Goal: Complete application form

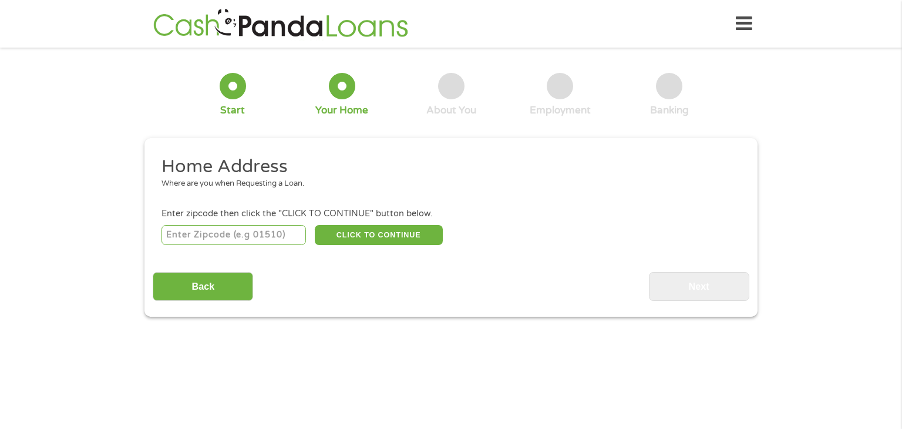
click at [228, 238] on input "number" at bounding box center [233, 235] width 145 height 20
type input "60619"
click at [389, 245] on button "CLICK TO CONTINUE" at bounding box center [379, 235] width 128 height 20
type input "60619"
type input "[GEOGRAPHIC_DATA]"
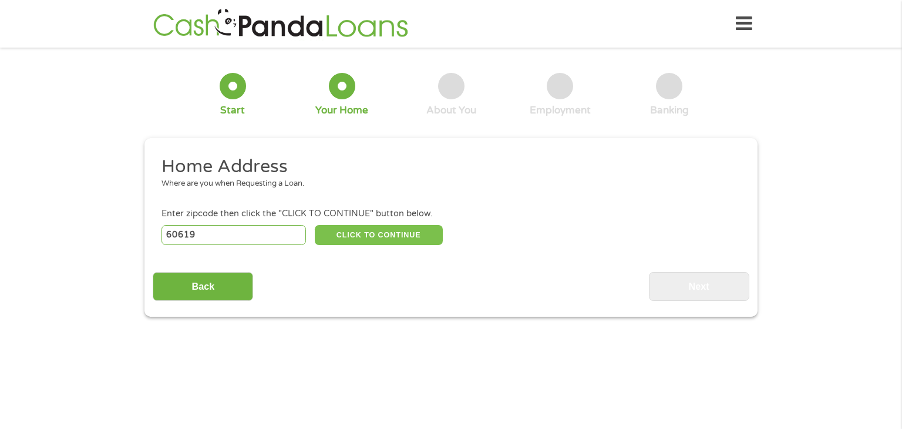
select select "[US_STATE]"
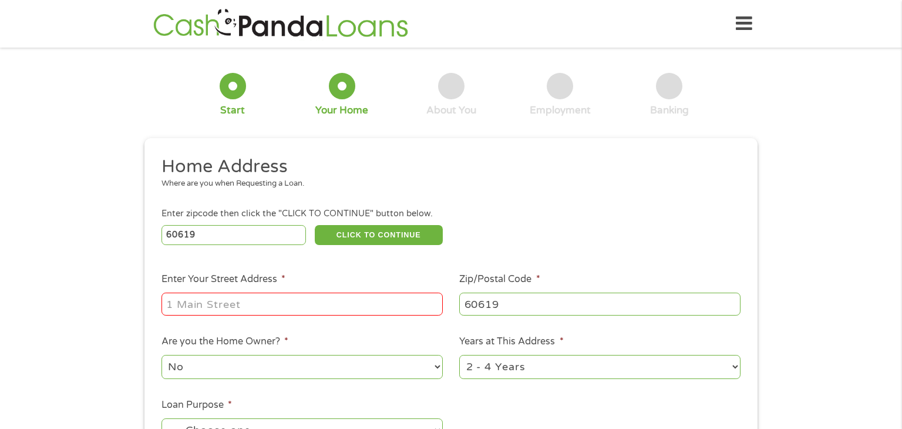
click at [271, 311] on input "Enter Your Street Address *" at bounding box center [301, 303] width 281 height 22
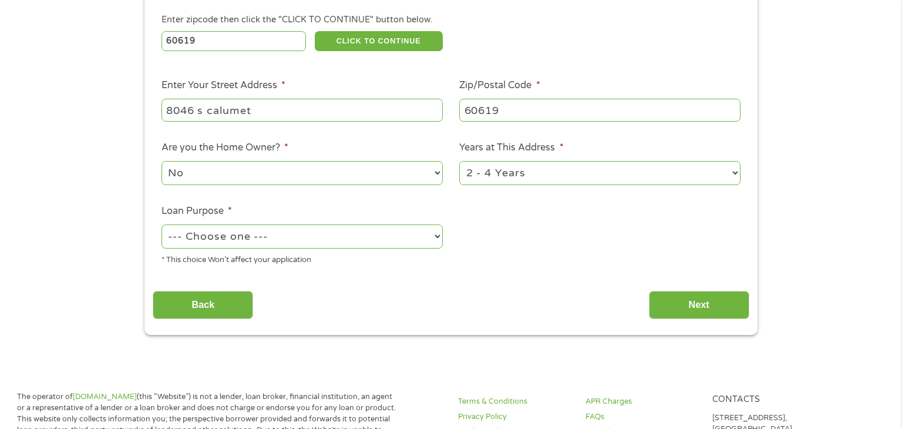
scroll to position [185, 0]
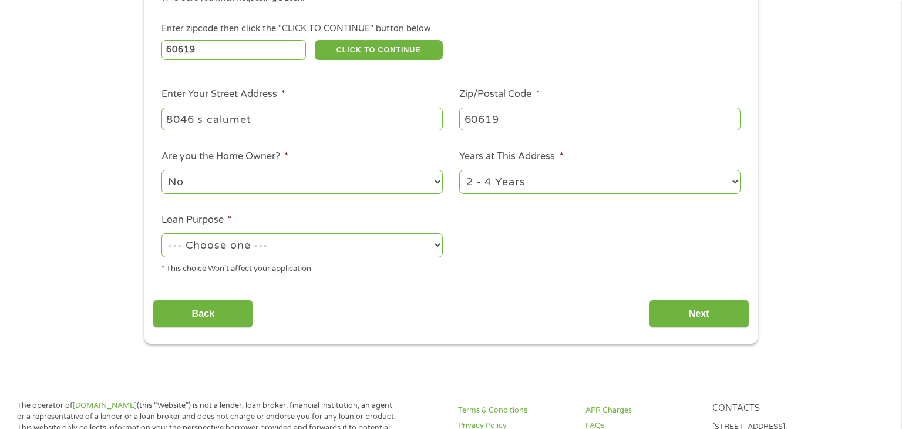
type input "8046 s calumet"
click at [621, 189] on select "1 Year or less 1 - 2 Years 2 - 4 Years Over 4 Years" at bounding box center [599, 182] width 281 height 24
select select "60months"
click at [459, 171] on select "1 Year or less 1 - 2 Years 2 - 4 Years Over 4 Years" at bounding box center [599, 182] width 281 height 24
click at [364, 247] on select "--- Choose one --- Pay Bills Debt Consolidation Home Improvement Major Purchase…" at bounding box center [301, 245] width 281 height 24
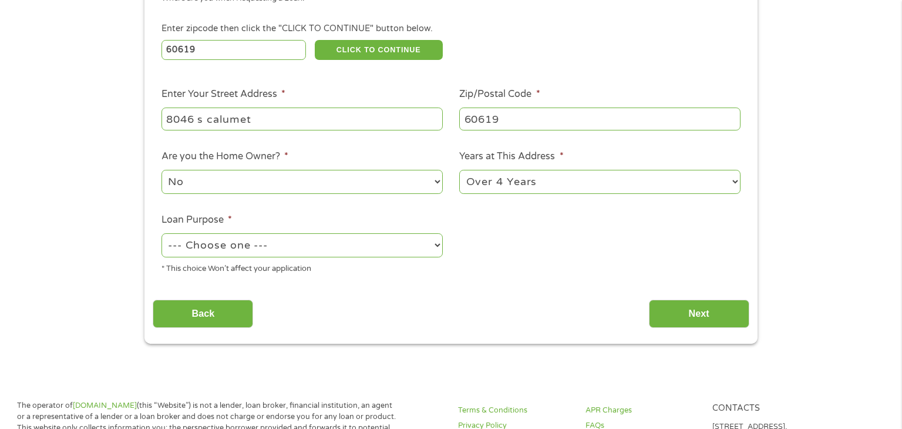
select select "shorttermcash"
click at [161, 234] on select "--- Choose one --- Pay Bills Debt Consolidation Home Improvement Major Purchase…" at bounding box center [301, 245] width 281 height 24
click at [234, 318] on input "Back" at bounding box center [203, 314] width 100 height 29
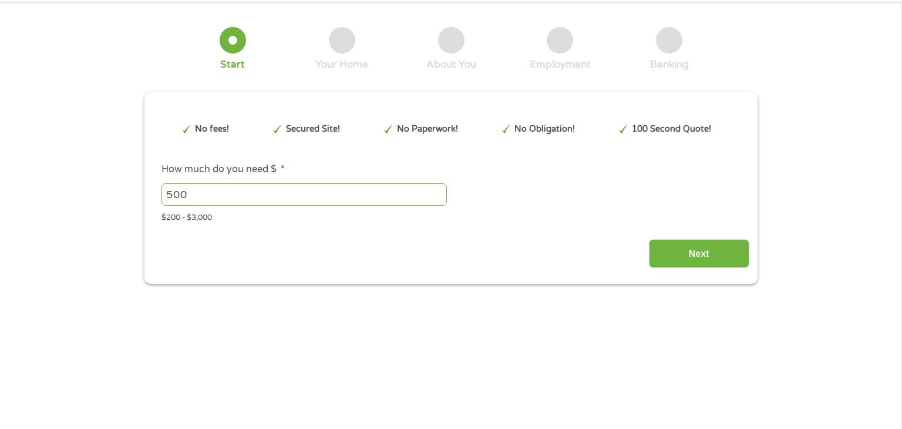
scroll to position [0, 0]
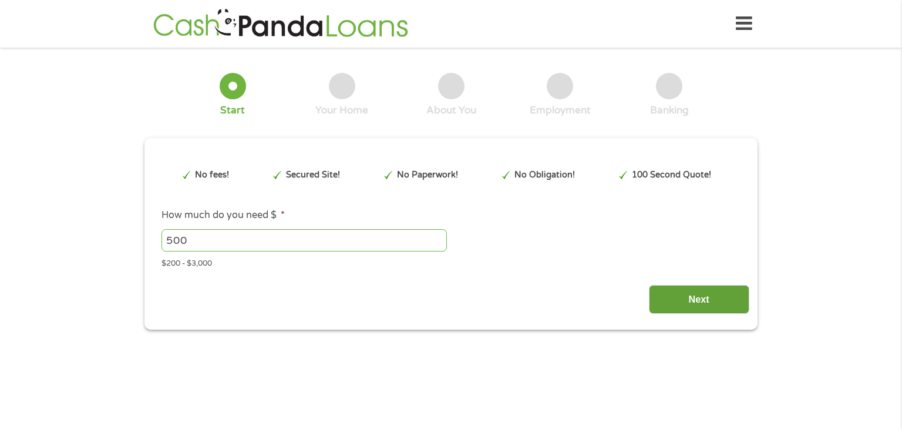
click at [680, 296] on input "Next" at bounding box center [699, 299] width 100 height 29
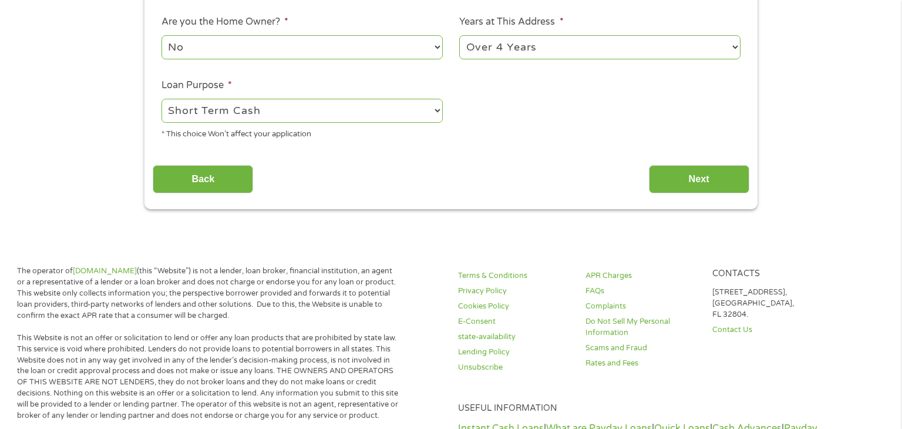
scroll to position [315, 0]
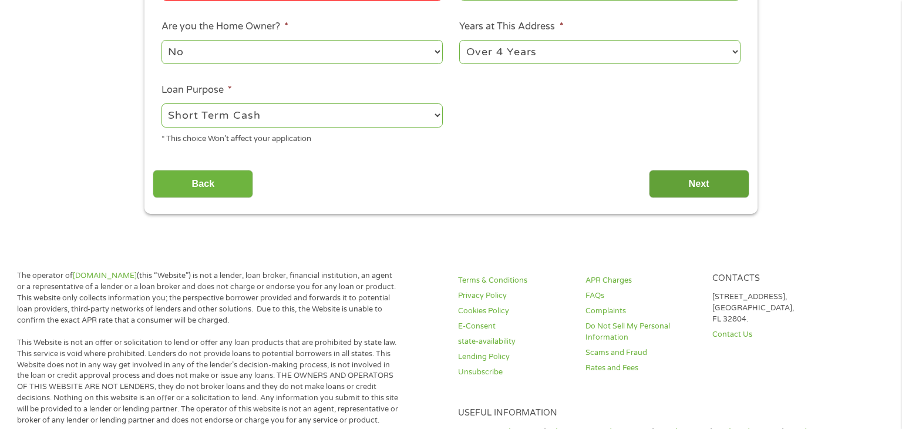
click at [704, 183] on input "Next" at bounding box center [699, 184] width 100 height 29
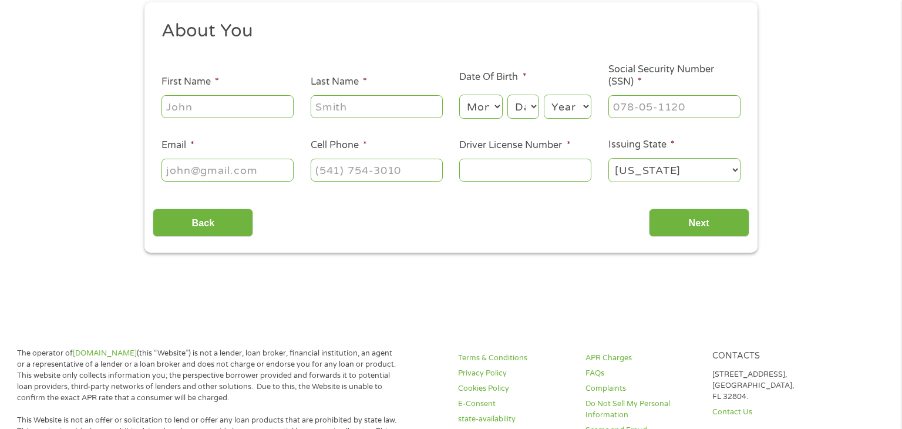
scroll to position [0, 0]
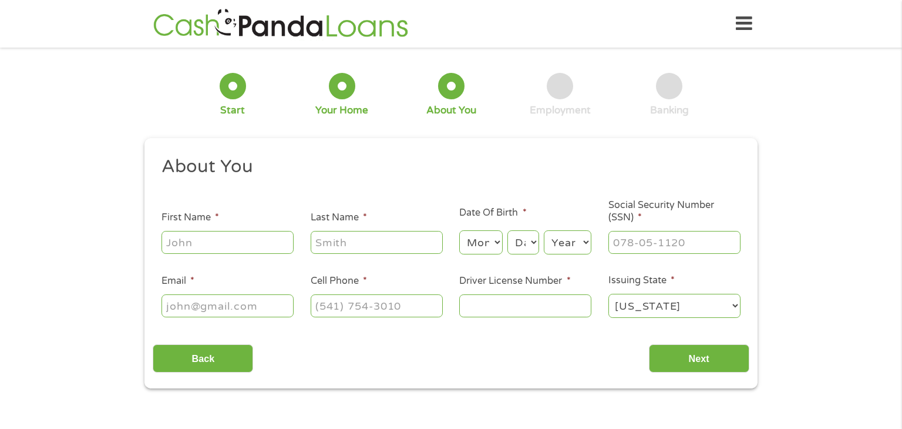
click at [257, 242] on input "First Name *" at bounding box center [227, 242] width 132 height 22
type input "Jessalyn"
type input "[PERSON_NAME]"
click at [484, 240] on select "Month 1 2 3 4 5 6 7 8 9 10 11 12" at bounding box center [480, 242] width 43 height 24
select select "4"
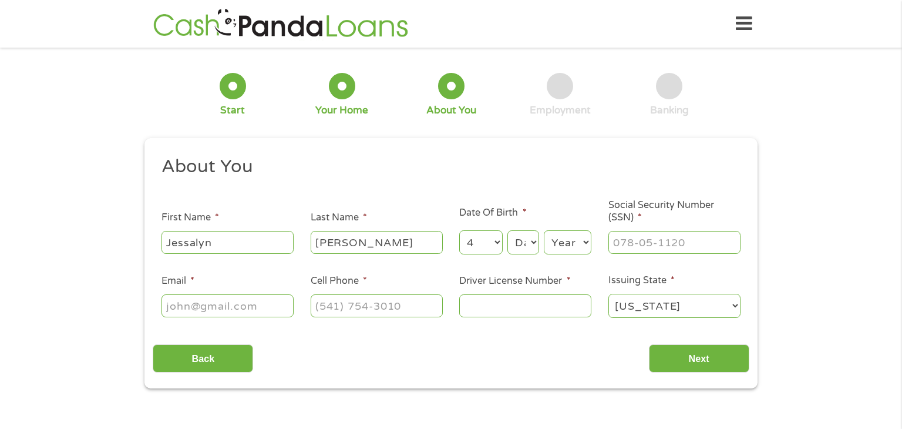
click at [459, 231] on select "Month 1 2 3 4 5 6 7 8 9 10 11 12" at bounding box center [480, 242] width 43 height 24
click at [528, 238] on select "Day 1 2 3 4 5 6 7 8 9 10 11 12 13 14 15 16 17 18 19 20 21 22 23 24 25 26 27 28 …" at bounding box center [523, 242] width 32 height 24
select select "20"
click at [507, 231] on select "Day 1 2 3 4 5 6 7 8 9 10 11 12 13 14 15 16 17 18 19 20 21 22 23 24 25 26 27 28 …" at bounding box center [523, 242] width 32 height 24
click at [559, 240] on select "Year [DATE] 2006 2005 2004 2003 2002 2001 2000 1999 1998 1997 1996 1995 1994 19…" at bounding box center [568, 242] width 48 height 24
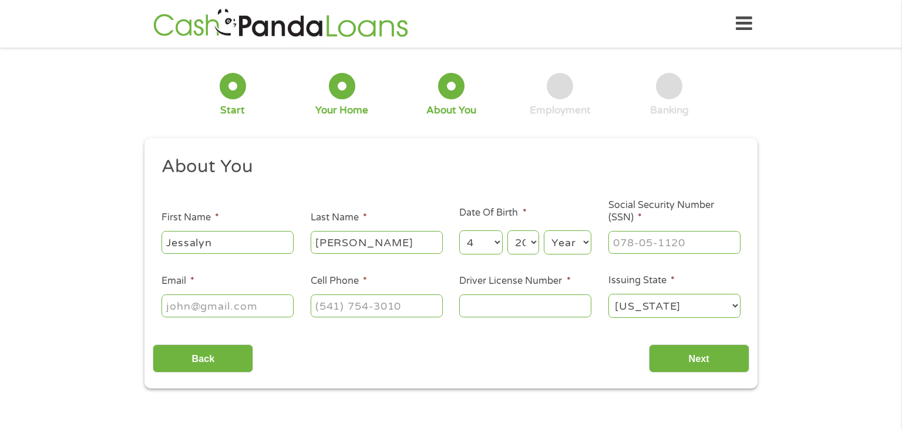
select select "1991"
click at [544, 231] on select "Year [DATE] 2006 2005 2004 2003 2002 2001 2000 1999 1998 1997 1996 1995 1994 19…" at bounding box center [568, 242] width 48 height 24
click at [624, 247] on input "Social Security Number (SSN) *" at bounding box center [674, 242] width 132 height 22
type input "332-86-3647"
click at [234, 311] on input "Email *" at bounding box center [227, 305] width 132 height 22
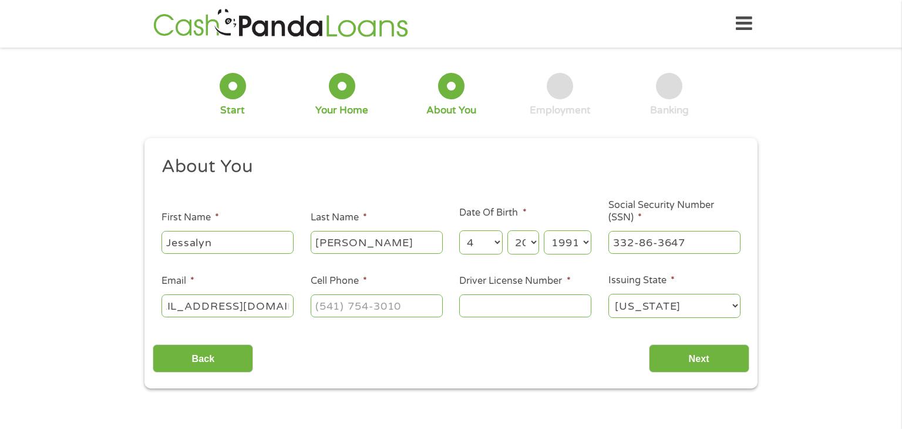
scroll to position [0, 43]
type input "[EMAIL_ADDRESS][DOMAIN_NAME]"
click at [311, 303] on input "(___) ___-____" at bounding box center [377, 305] width 132 height 22
type input "[PHONE_NUMBER]"
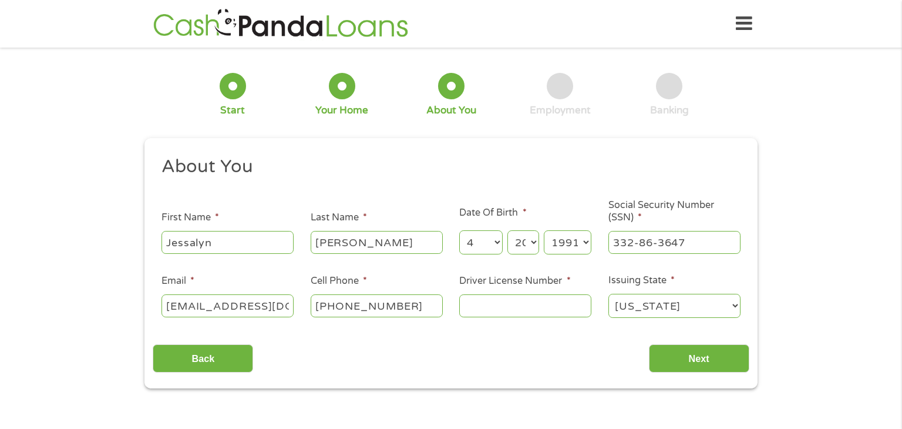
click at [492, 304] on input "Driver License Number *" at bounding box center [525, 305] width 132 height 22
type input "L13542491713"
click at [739, 359] on input "Next" at bounding box center [699, 358] width 100 height 29
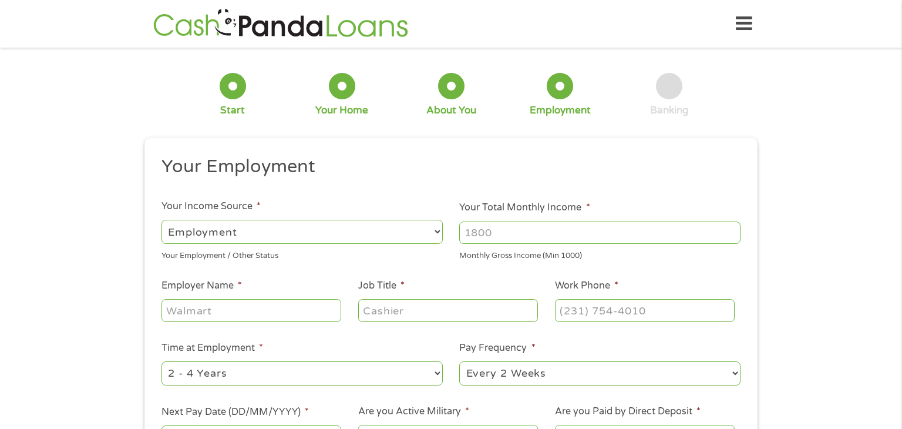
scroll to position [5, 5]
click at [419, 233] on select "--- Choose one --- Employment [DEMOGRAPHIC_DATA] Benefits" at bounding box center [301, 232] width 281 height 24
click at [161, 220] on select "--- Choose one --- Employment [DEMOGRAPHIC_DATA] Benefits" at bounding box center [301, 232] width 281 height 24
click at [520, 224] on input "Your Total Monthly Income *" at bounding box center [599, 232] width 281 height 22
type input "3200"
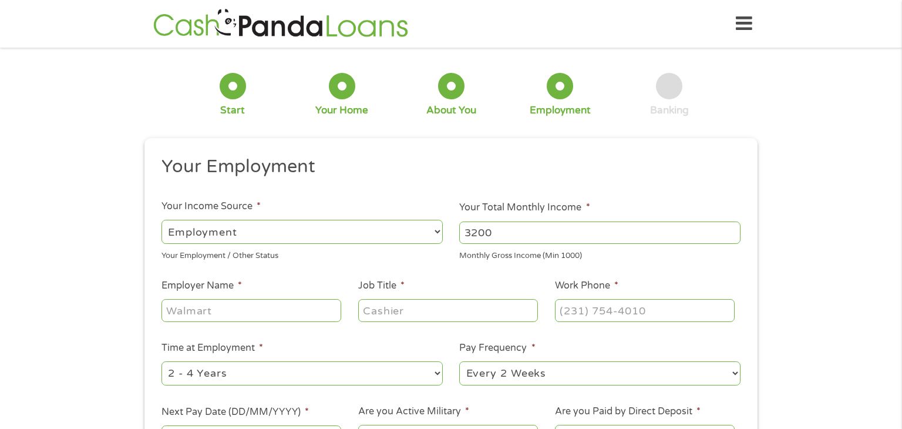
click at [245, 308] on input "Employer Name *" at bounding box center [251, 310] width 180 height 22
type input "Learn [PERSON_NAME]"
click at [418, 315] on input "Job Title *" at bounding box center [448, 310] width 180 height 22
type input "Paraprofessional"
click at [586, 312] on input "(___) ___-____" at bounding box center [645, 310] width 180 height 22
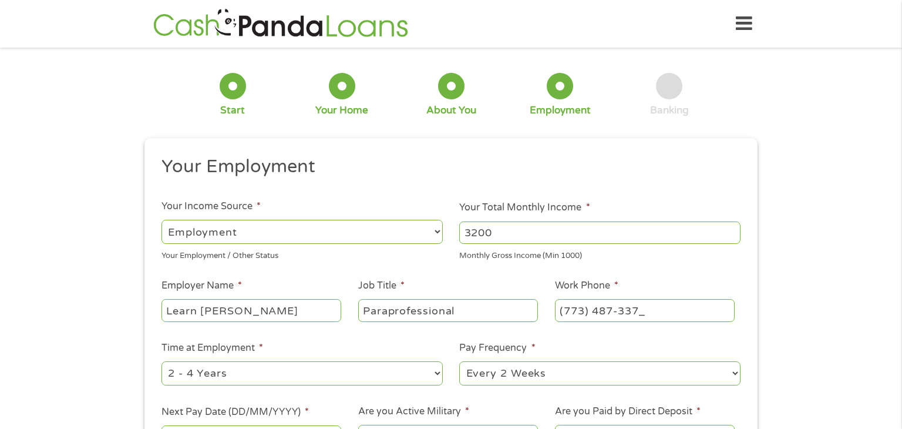
type input "[PHONE_NUMBER]"
click at [389, 382] on select "--- Choose one --- 1 Year or less 1 - 2 Years 2 - 4 Years Over 4 Years" at bounding box center [301, 373] width 281 height 24
select select "24months"
click at [161, 362] on select "--- Choose one --- 1 Year or less 1 - 2 Years 2 - 4 Years Over 4 Years" at bounding box center [301, 373] width 281 height 24
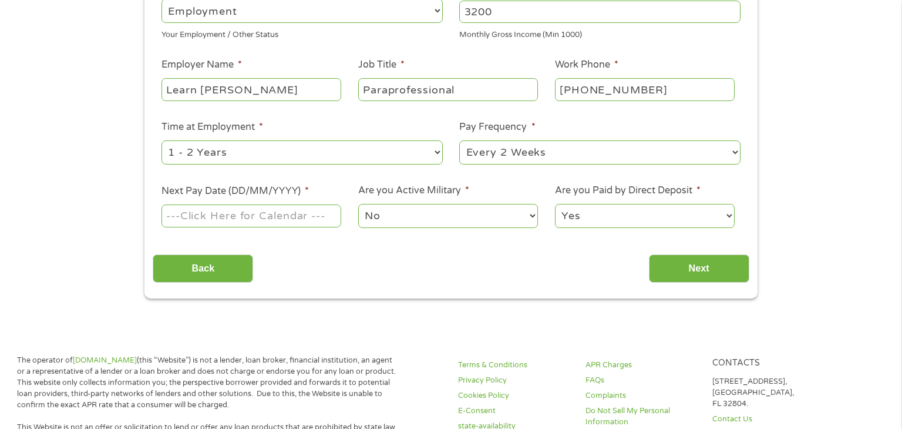
scroll to position [219, 0]
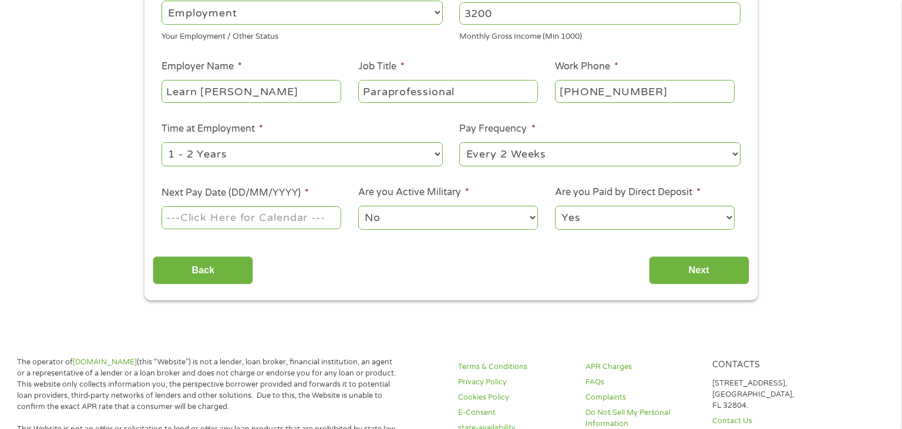
click at [260, 220] on input "Next Pay Date (DD/MM/YYYY) *" at bounding box center [251, 217] width 180 height 22
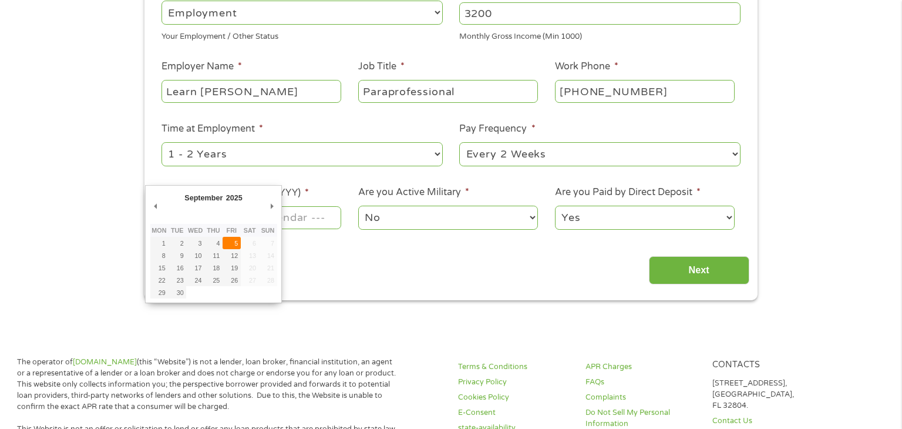
type input "[DATE]"
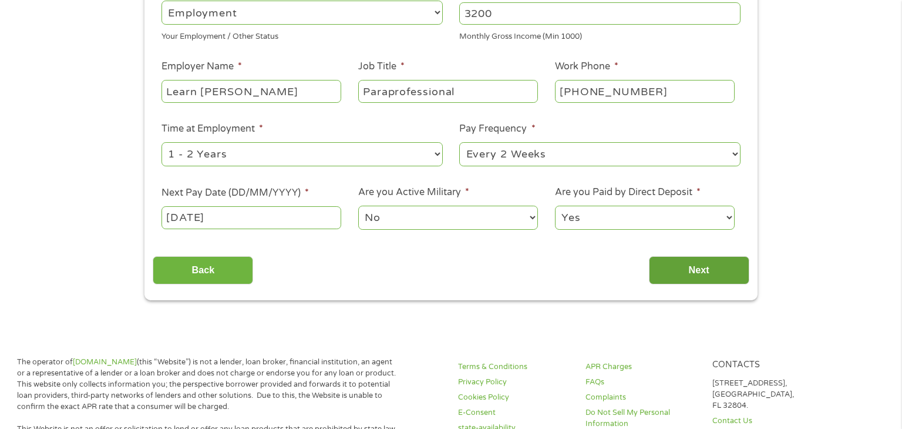
click at [692, 267] on input "Next" at bounding box center [699, 270] width 100 height 29
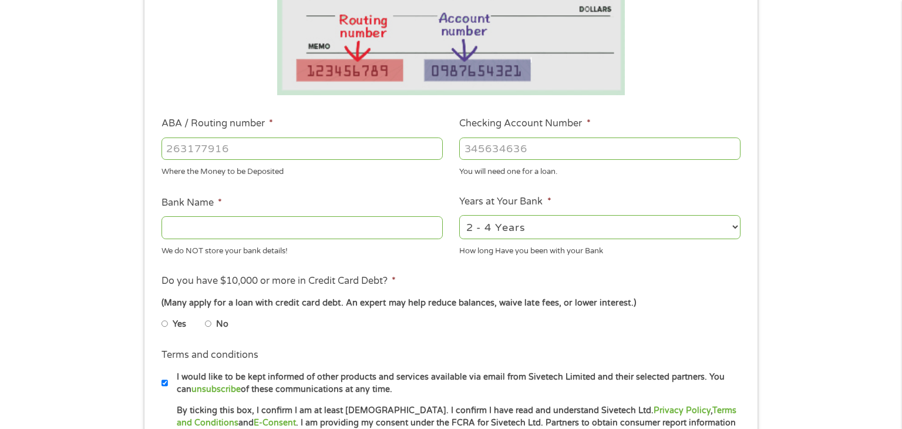
scroll to position [250, 0]
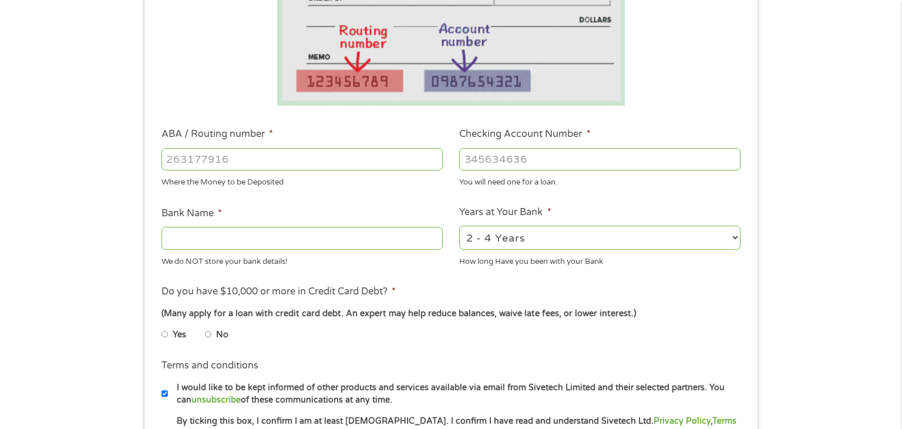
click at [254, 154] on input "ABA / Routing number *" at bounding box center [301, 159] width 281 height 22
type input "3703186800"
click at [509, 153] on input "Checking Account Number *" at bounding box center [599, 159] width 281 height 22
drag, startPoint x: 257, startPoint y: 166, endPoint x: 109, endPoint y: 183, distance: 149.0
click at [109, 183] on div "1 Start 2 Your Home 3 About You 4 Employment 5 Banking 6 This field is hidden w…" at bounding box center [451, 178] width 902 height 745
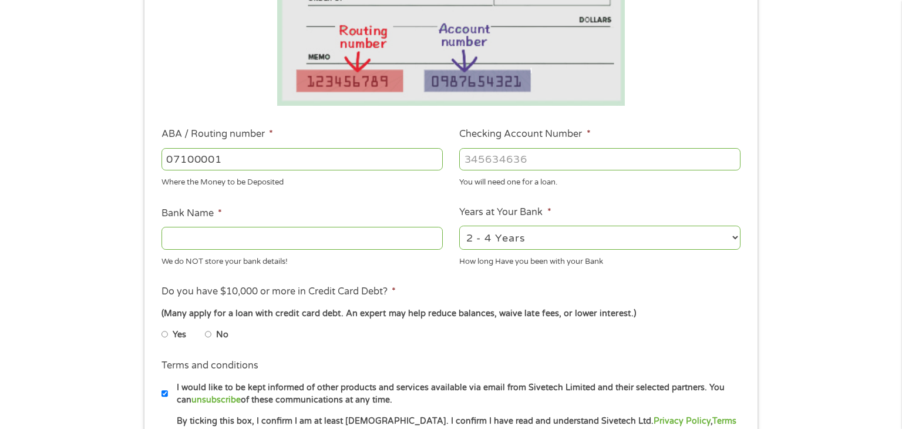
type input "071000013"
type input "JPMORGAN CHASE BANK NA"
type input "071000013"
click at [540, 159] on input "Checking Account Number *" at bounding box center [599, 159] width 281 height 22
type input "3703186800"
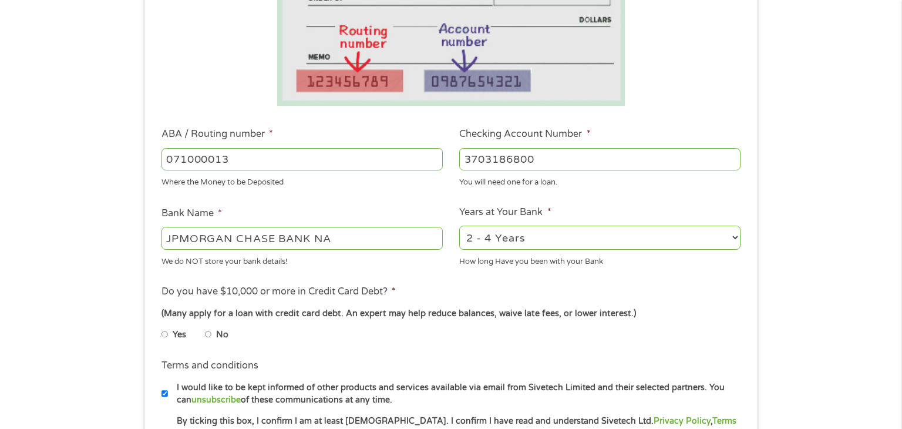
click at [699, 243] on select "2 - 4 Years 6 - 12 Months 1 - 2 Years Over 4 Years" at bounding box center [599, 238] width 281 height 24
select select "60months"
click at [459, 226] on select "2 - 4 Years 6 - 12 Months 1 - 2 Years Over 4 Years" at bounding box center [599, 238] width 281 height 24
click at [206, 334] on input "No" at bounding box center [208, 334] width 7 height 19
radio input "true"
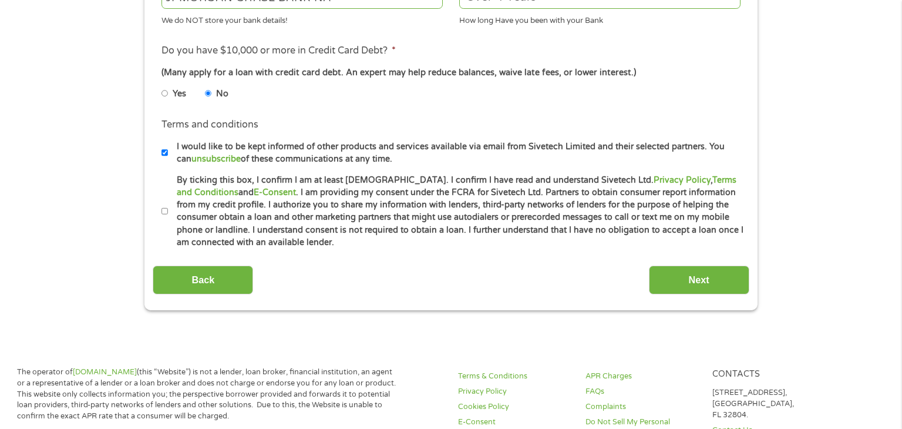
scroll to position [493, 0]
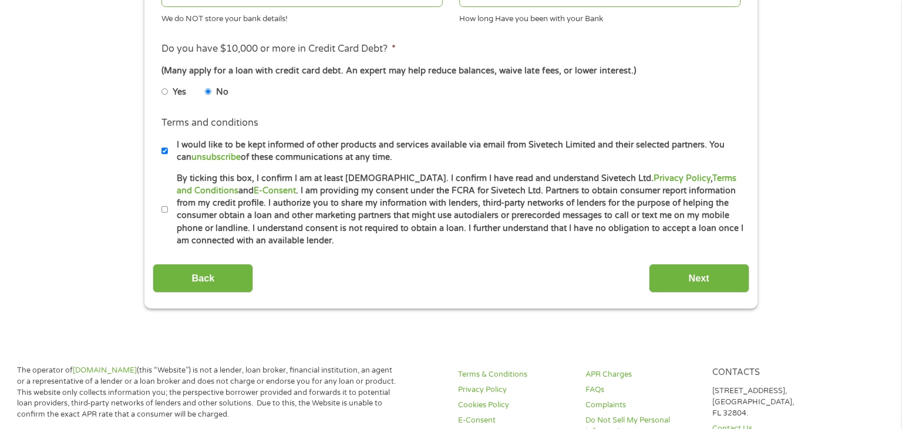
click at [166, 213] on input "By ticking this box, I confirm I am at least [DEMOGRAPHIC_DATA]. I confirm I ha…" at bounding box center [164, 209] width 7 height 19
checkbox input "true"
click at [681, 288] on input "Next" at bounding box center [699, 278] width 100 height 29
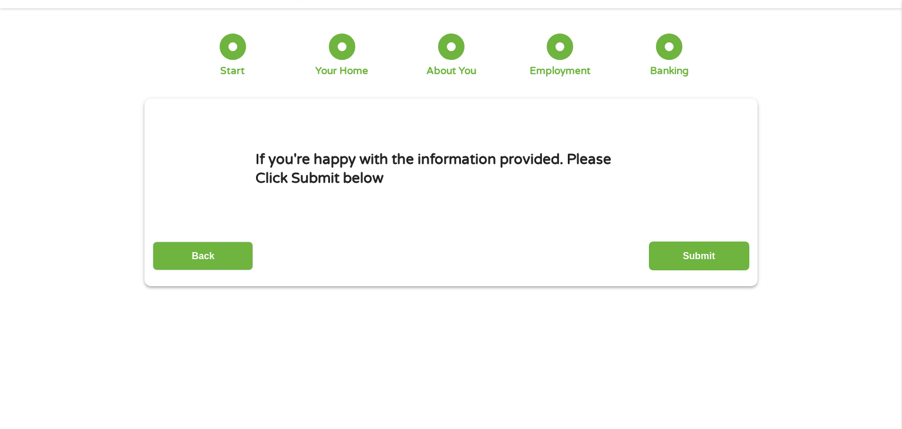
scroll to position [0, 0]
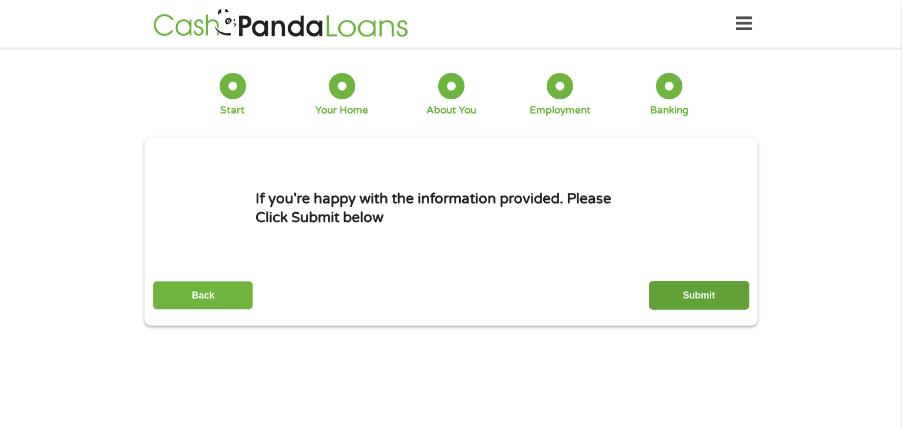
click at [678, 304] on input "Submit" at bounding box center [699, 295] width 100 height 29
